Goal: Task Accomplishment & Management: Complete application form

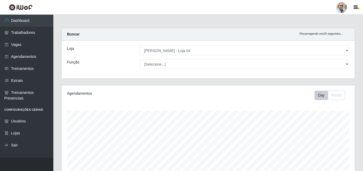
select select "251"
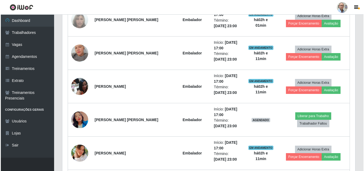
scroll to position [773, 0]
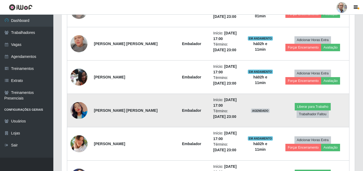
click at [89, 108] on td at bounding box center [79, 110] width 24 height 33
click at [81, 109] on img at bounding box center [78, 110] width 17 height 17
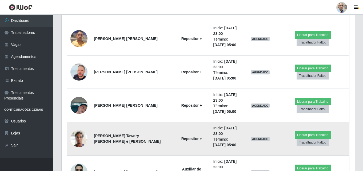
scroll to position [987, 0]
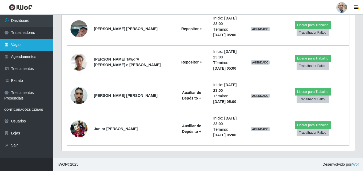
click at [17, 45] on link "Vagas" at bounding box center [26, 45] width 53 height 12
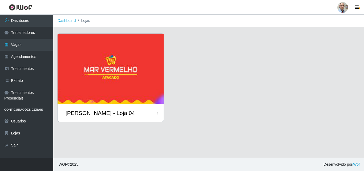
click at [96, 115] on div "[PERSON_NAME] - Loja 04" at bounding box center [100, 113] width 69 height 7
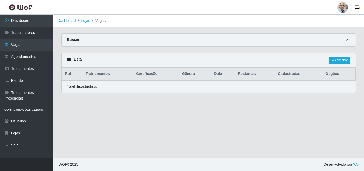
click at [346, 41] on icon at bounding box center [348, 40] width 4 height 4
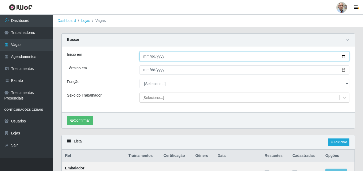
click at [342, 54] on input "Início em" at bounding box center [244, 56] width 210 height 9
click at [343, 56] on input "Início em" at bounding box center [244, 56] width 210 height 9
type input "[DATE]"
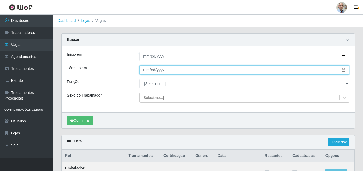
click at [343, 70] on input "Término em" at bounding box center [244, 69] width 210 height 9
type input "[DATE]"
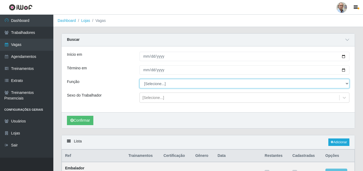
click at [344, 85] on select "[Selecione...] ASG ASG + ASG ++ Auxiliar de Depósito Auxiliar de Depósito + Aux…" at bounding box center [244, 83] width 210 height 9
select select "24"
click at [139, 79] on select "[Selecione...] ASG ASG + ASG ++ Auxiliar de Depósito Auxiliar de Depósito + Aux…" at bounding box center [244, 83] width 210 height 9
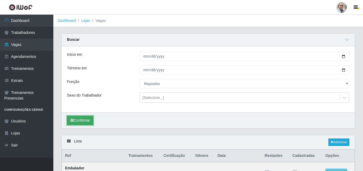
click at [82, 122] on button "Confirmar" at bounding box center [80, 120] width 26 height 9
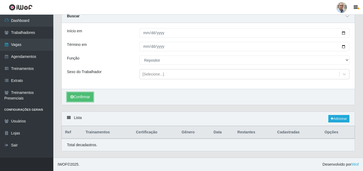
scroll to position [72, 0]
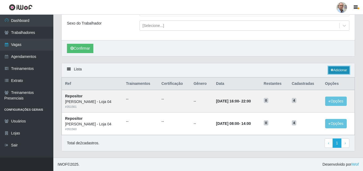
click at [343, 69] on link "Adicionar" at bounding box center [338, 69] width 21 height 7
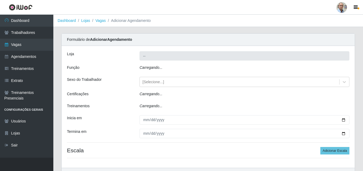
type input "[PERSON_NAME] - Loja 04"
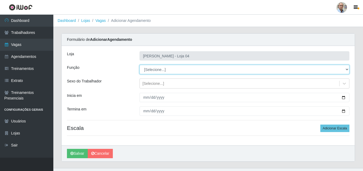
click at [164, 68] on select "[Selecione...] ASG ASG + ASG ++ Auxiliar de Depósito Auxiliar de Depósito + Aux…" at bounding box center [244, 69] width 210 height 9
select select "24"
click at [139, 65] on select "[Selecione...] ASG ASG + ASG ++ Auxiliar de Depósito Auxiliar de Depósito + Aux…" at bounding box center [244, 69] width 210 height 9
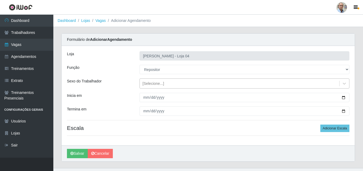
click at [161, 82] on div "[Selecione...]" at bounding box center [153, 84] width 22 height 6
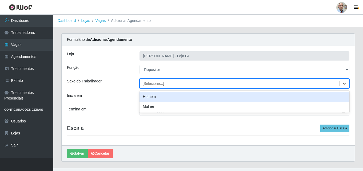
click at [153, 98] on div "Homem" at bounding box center [244, 97] width 210 height 10
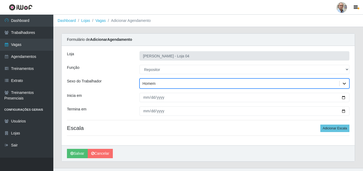
click at [345, 85] on icon at bounding box center [343, 83] width 5 height 5
click at [181, 137] on div "Loja Mar Vermelho - Loja 04 Função [Selecione...] ASG ASG + ASG ++ Auxiliar de …" at bounding box center [208, 95] width 293 height 99
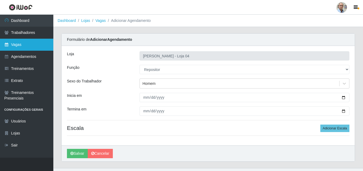
click at [22, 39] on link "Vagas" at bounding box center [26, 45] width 53 height 12
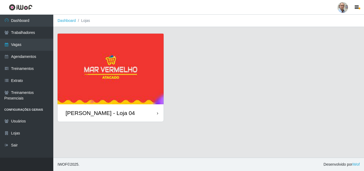
click at [87, 108] on div "[PERSON_NAME] - Loja 04" at bounding box center [111, 112] width 106 height 17
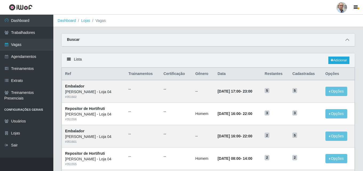
click at [349, 41] on icon at bounding box center [347, 40] width 4 height 4
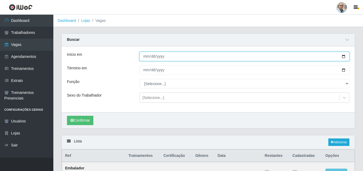
click at [343, 59] on input "Início em" at bounding box center [244, 56] width 210 height 9
click at [342, 55] on input "Início em" at bounding box center [244, 56] width 210 height 9
type input "[DATE]"
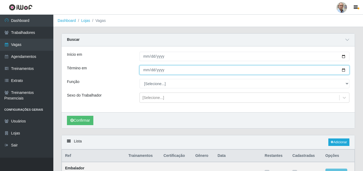
click at [341, 70] on input "Término em" at bounding box center [244, 69] width 210 height 9
type input "[DATE]"
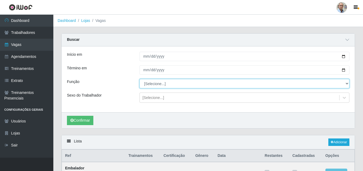
click at [344, 86] on select "[Selecione...] ASG ASG + ASG ++ Auxiliar de Depósito Auxiliar de Depósito + Aux…" at bounding box center [244, 83] width 210 height 9
select select "24"
click at [139, 79] on select "[Selecione...] ASG ASG + ASG ++ Auxiliar de Depósito Auxiliar de Depósito + Aux…" at bounding box center [244, 83] width 210 height 9
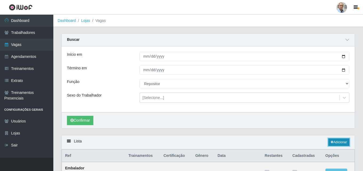
click at [336, 143] on link "Adicionar" at bounding box center [338, 141] width 21 height 7
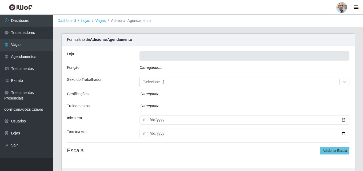
type input "[PERSON_NAME] - Loja 04"
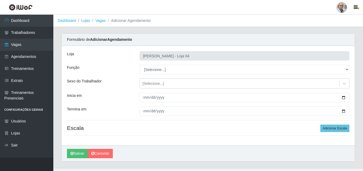
scroll to position [10, 0]
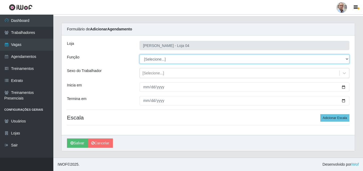
click at [158, 59] on select "[Selecione...] ASG ASG + ASG ++ Auxiliar de Depósito Auxiliar de Depósito + Aux…" at bounding box center [244, 58] width 210 height 9
select select "24"
click at [139, 54] on select "[Selecione...] ASG ASG + ASG ++ Auxiliar de Depósito Auxiliar de Depósito + Aux…" at bounding box center [244, 58] width 210 height 9
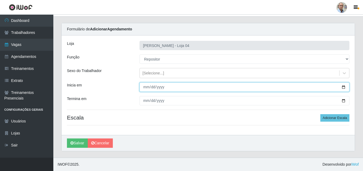
click at [343, 86] on input "Inicia em" at bounding box center [244, 86] width 210 height 9
type input "[DATE]"
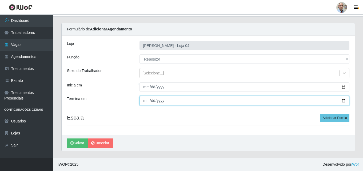
drag, startPoint x: 343, startPoint y: 101, endPoint x: 281, endPoint y: 109, distance: 62.0
click at [343, 101] on input "Termina em" at bounding box center [244, 100] width 210 height 9
type input "[DATE]"
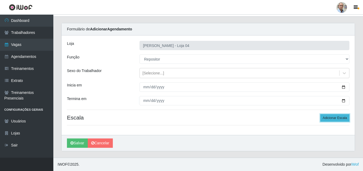
click at [335, 117] on button "Adicionar Escala" at bounding box center [334, 117] width 29 height 7
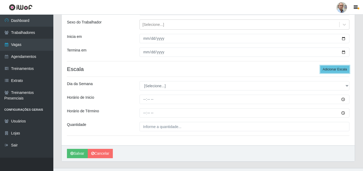
scroll to position [64, 0]
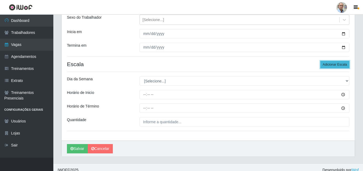
click at [338, 63] on button "Adicionar Escala" at bounding box center [334, 64] width 29 height 7
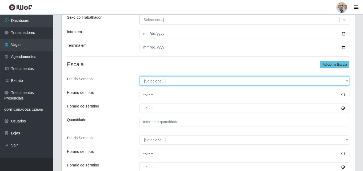
click at [166, 79] on select "[Selecione...] Segunda Terça Quarta Quinta Sexta Sábado Domingo" at bounding box center [244, 80] width 210 height 9
select select "5"
click at [139, 76] on select "[Selecione...] Segunda Terça Quarta Quinta Sexta Sábado Domingo" at bounding box center [244, 80] width 210 height 9
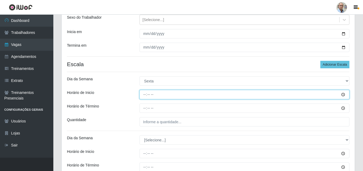
click at [145, 95] on input "Horário de Inicio" at bounding box center [244, 94] width 210 height 9
type input "09:00"
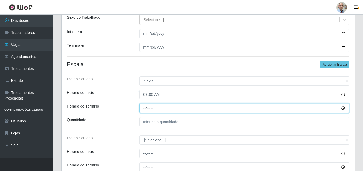
type input "15:00"
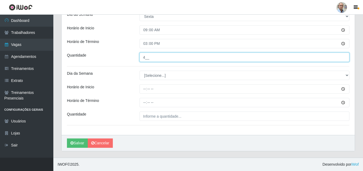
scroll to position [102, 0]
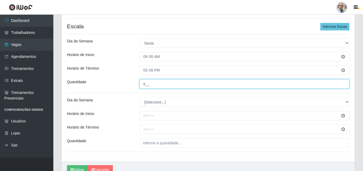
type input "4__"
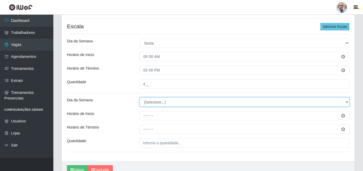
click at [154, 103] on select "[Selecione...] Segunda Terça Quarta Quinta Sexta Sábado Domingo" at bounding box center [244, 101] width 210 height 9
select select "5"
click at [139, 97] on select "[Selecione...] Segunda Terça Quarta Quinta Sexta Sábado Domingo" at bounding box center [244, 101] width 210 height 9
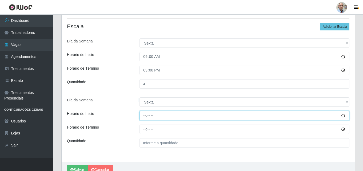
click at [142, 117] on input "Horário de Inicio" at bounding box center [244, 115] width 210 height 9
type input "17:00"
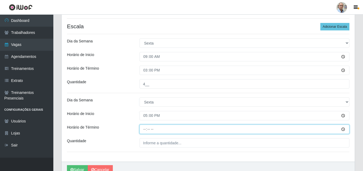
type input "23:00"
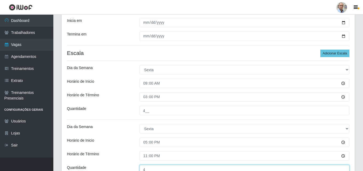
scroll to position [128, 0]
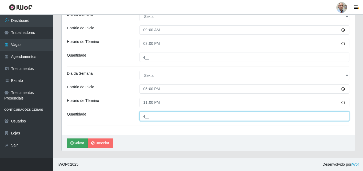
type input "4__"
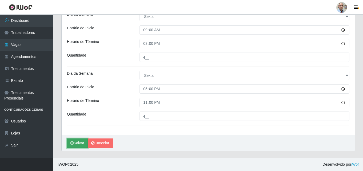
click at [73, 141] on icon "submit" at bounding box center [71, 143] width 3 height 4
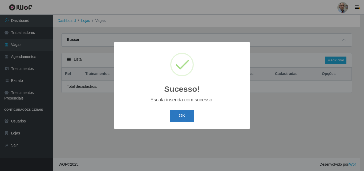
click at [175, 116] on button "OK" at bounding box center [182, 116] width 25 height 13
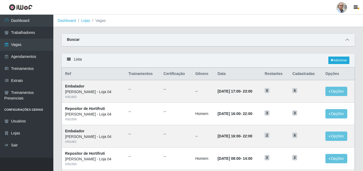
click at [346, 42] on icon at bounding box center [347, 40] width 4 height 4
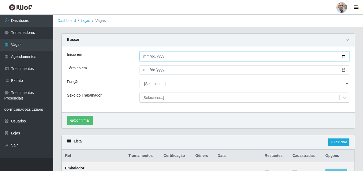
click at [343, 56] on input "Início em" at bounding box center [244, 56] width 210 height 9
type input "[DATE]"
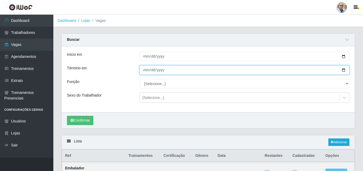
click at [344, 69] on input "Término em" at bounding box center [244, 69] width 210 height 9
type input "[DATE]"
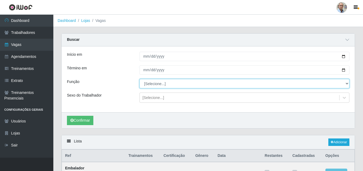
click at [167, 85] on select "[Selecione...] ASG ASG + ASG ++ Auxiliar de Depósito Auxiliar de Depósito + Aux…" at bounding box center [244, 83] width 210 height 9
select select "24"
click at [139, 79] on select "[Selecione...] ASG ASG + ASG ++ Auxiliar de Depósito Auxiliar de Depósito + Aux…" at bounding box center [244, 83] width 210 height 9
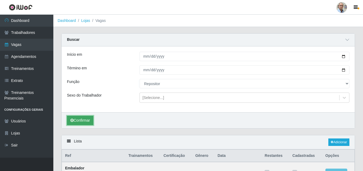
click at [83, 122] on button "Confirmar" at bounding box center [80, 120] width 26 height 9
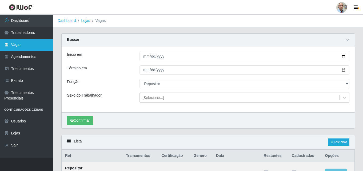
click at [22, 45] on link "Vagas" at bounding box center [26, 45] width 53 height 12
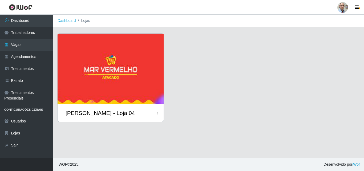
click at [86, 112] on div "[PERSON_NAME] - Loja 04" at bounding box center [100, 113] width 69 height 7
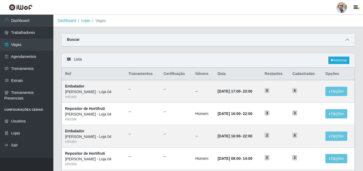
click at [346, 40] on icon at bounding box center [347, 40] width 4 height 4
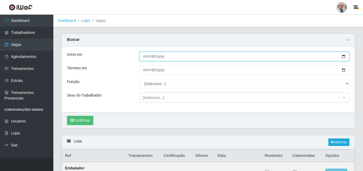
click at [341, 56] on input "Início em" at bounding box center [244, 56] width 210 height 9
type input "[DATE]"
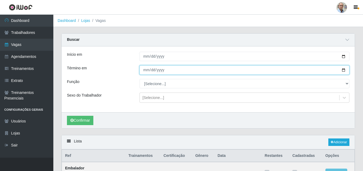
click at [344, 68] on input "Término em" at bounding box center [244, 69] width 210 height 9
type input "[DATE]"
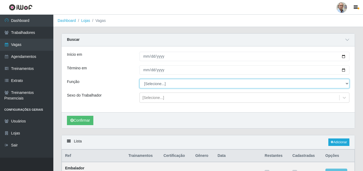
click at [156, 83] on select "[Selecione...] ASG ASG + ASG ++ Auxiliar de Depósito Auxiliar de Depósito + Aux…" at bounding box center [244, 83] width 210 height 9
select select "82"
click at [139, 79] on select "[Selecione...] ASG ASG + ASG ++ Auxiliar de Depósito Auxiliar de Depósito + Aux…" at bounding box center [244, 83] width 210 height 9
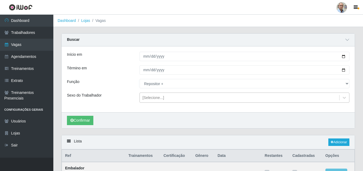
click at [173, 98] on div "[Selecione...]" at bounding box center [239, 97] width 199 height 9
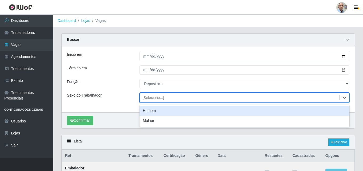
click at [149, 112] on div "Homem" at bounding box center [244, 111] width 210 height 10
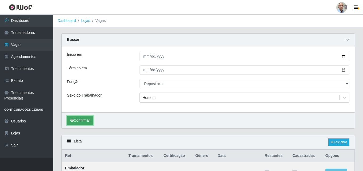
click at [85, 118] on button "Confirmar" at bounding box center [80, 120] width 26 height 9
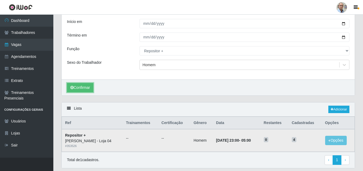
scroll to position [23, 0]
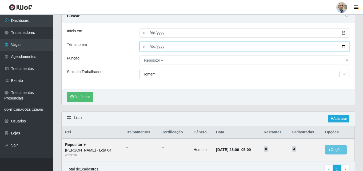
click at [344, 45] on input "[DATE]" at bounding box center [244, 46] width 210 height 9
type input "[DATE]"
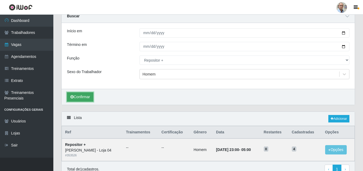
click at [83, 98] on button "Confirmar" at bounding box center [80, 96] width 26 height 9
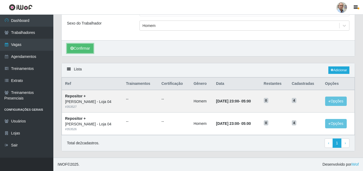
scroll to position [72, 0]
click at [340, 69] on link "Adicionar" at bounding box center [338, 69] width 21 height 7
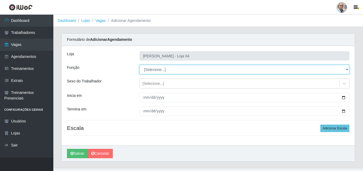
click at [161, 69] on select "[Selecione...] ASG ASG + ASG ++ Auxiliar de Depósito Auxiliar de Depósito + Aux…" at bounding box center [244, 69] width 210 height 9
select select "82"
click at [139, 65] on select "[Selecione...] ASG ASG + ASG ++ Auxiliar de Depósito Auxiliar de Depósito + Aux…" at bounding box center [244, 69] width 210 height 9
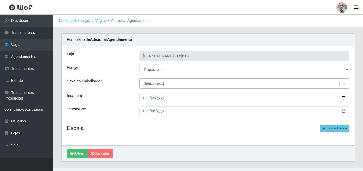
click at [156, 83] on div "[Selecione...]" at bounding box center [153, 84] width 22 height 6
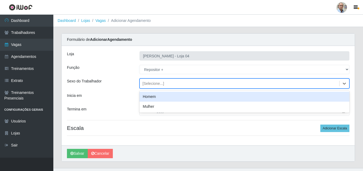
click at [148, 97] on div "Homem" at bounding box center [244, 97] width 210 height 10
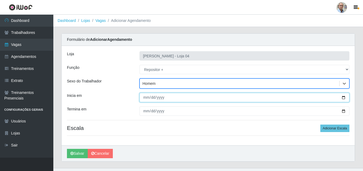
click at [343, 98] on input "Inicia em" at bounding box center [244, 97] width 210 height 9
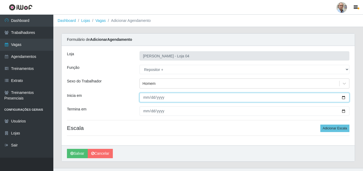
type input "[DATE]"
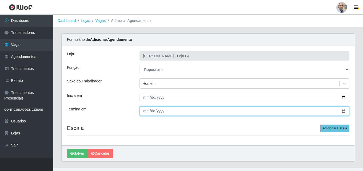
click at [344, 111] on input "Termina em" at bounding box center [244, 110] width 210 height 9
type input "[DATE]"
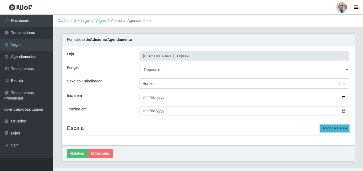
click at [338, 129] on button "Adicionar Escala" at bounding box center [334, 127] width 29 height 7
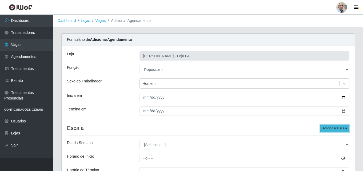
click at [338, 129] on button "Adicionar Escala" at bounding box center [334, 127] width 29 height 7
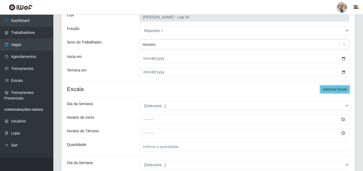
scroll to position [80, 0]
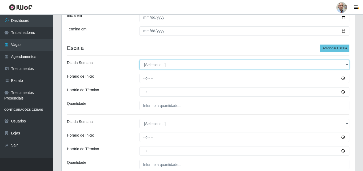
drag, startPoint x: 155, startPoint y: 62, endPoint x: 157, endPoint y: 67, distance: 5.1
click at [155, 62] on select "[Selecione...] Segunda Terça Quarta Quinta Sexta Sábado Domingo" at bounding box center [244, 64] width 210 height 9
select select "5"
click at [139, 60] on select "[Selecione...] Segunda Terça Quarta Quinta Sexta Sábado Domingo" at bounding box center [244, 64] width 210 height 9
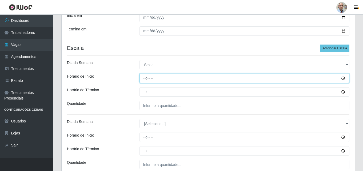
click at [145, 78] on input "Horário de Inicio" at bounding box center [244, 78] width 210 height 9
type input "23:00"
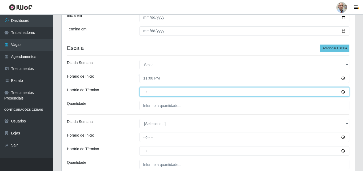
type input "05:00"
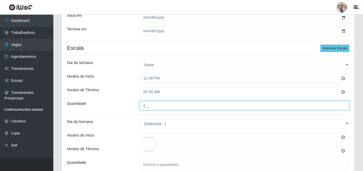
scroll to position [128, 0]
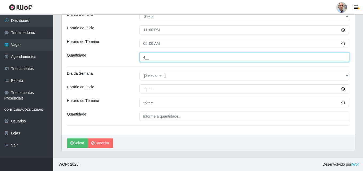
type input "4__"
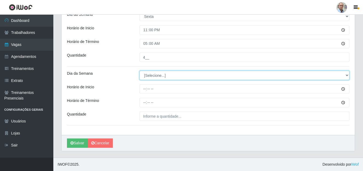
click at [150, 77] on select "[Selecione...] Segunda Terça Quarta Quinta Sexta Sábado Domingo" at bounding box center [244, 75] width 210 height 9
select select "5"
click at [139, 71] on select "[Selecione...] Segunda Terça Quarta Quinta Sexta Sábado Domingo" at bounding box center [244, 75] width 210 height 9
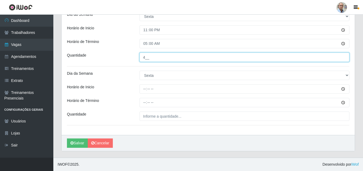
click at [143, 58] on input "4__" at bounding box center [244, 56] width 210 height 9
type input "3__"
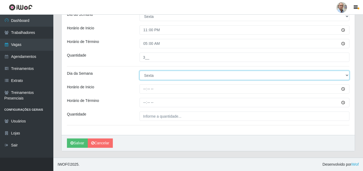
click at [155, 74] on select "[Selecione...] Segunda Terça Quarta Quinta Sexta Sábado Domingo" at bounding box center [244, 75] width 210 height 9
select select "6"
click at [139, 71] on select "[Selecione...] Segunda Terça Quarta Quinta Sexta Sábado Domingo" at bounding box center [244, 75] width 210 height 9
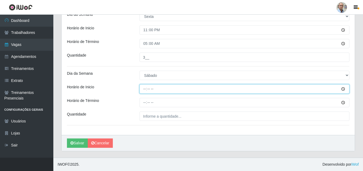
click at [144, 87] on input "Horário de Inicio" at bounding box center [244, 88] width 210 height 9
type input "23:00"
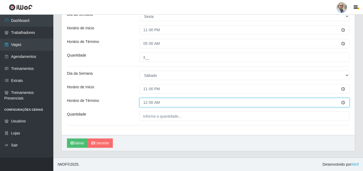
type input "05:00"
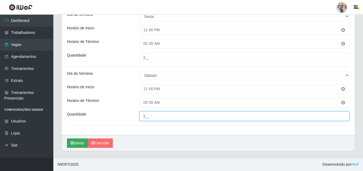
type input "3__"
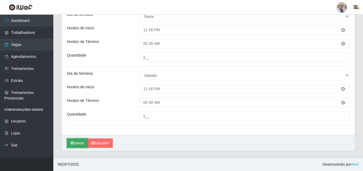
click at [77, 140] on button "Salvar" at bounding box center [77, 142] width 21 height 9
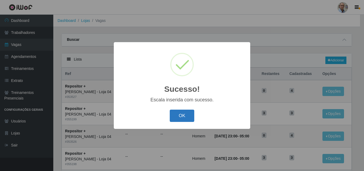
click at [179, 112] on button "OK" at bounding box center [182, 116] width 25 height 13
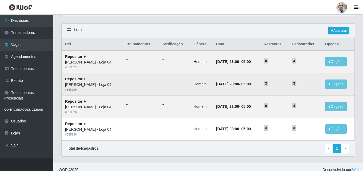
scroll to position [35, 0]
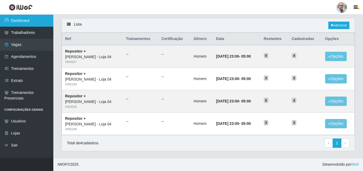
click at [21, 18] on link "Dashboard" at bounding box center [26, 21] width 53 height 12
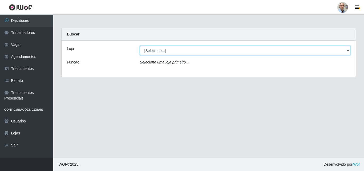
click at [166, 48] on select "[Selecione...] Mar Vermelho - Loja 04" at bounding box center [245, 50] width 211 height 9
select select "251"
click at [140, 46] on select "[Selecione...] Mar Vermelho - Loja 04" at bounding box center [245, 50] width 211 height 9
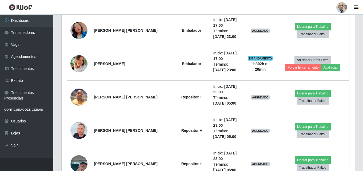
scroll to position [826, 0]
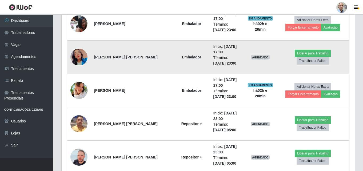
click at [79, 59] on img at bounding box center [78, 57] width 17 height 17
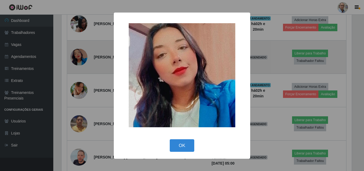
click at [79, 59] on div "× OK Cancel" at bounding box center [182, 85] width 364 height 171
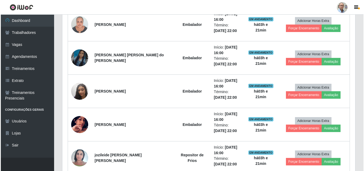
scroll to position [480, 0]
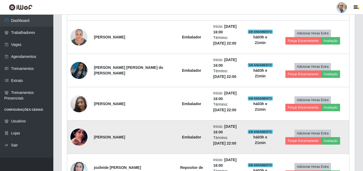
click at [80, 139] on img at bounding box center [78, 137] width 17 height 30
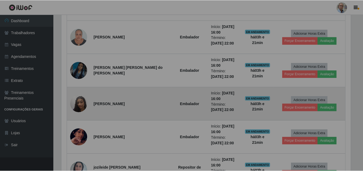
scroll to position [111, 293]
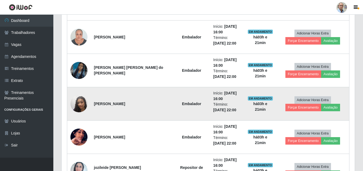
click at [78, 101] on img at bounding box center [78, 103] width 17 height 30
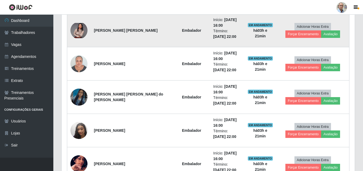
click at [78, 28] on img at bounding box center [78, 30] width 17 height 15
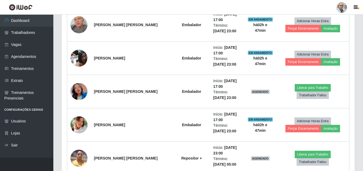
scroll to position [801, 0]
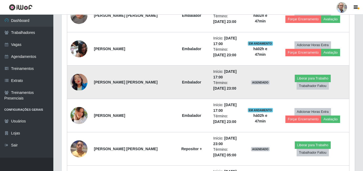
click at [78, 80] on img at bounding box center [78, 82] width 17 height 17
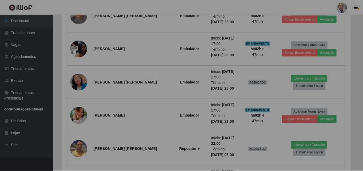
scroll to position [111, 293]
